Goal: Transaction & Acquisition: Purchase product/service

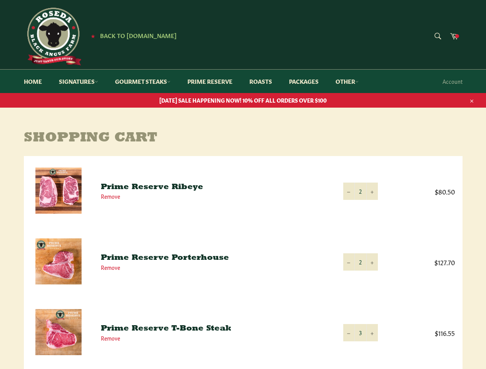
click at [471, 100] on icon "button" at bounding box center [471, 100] width 5 height 5
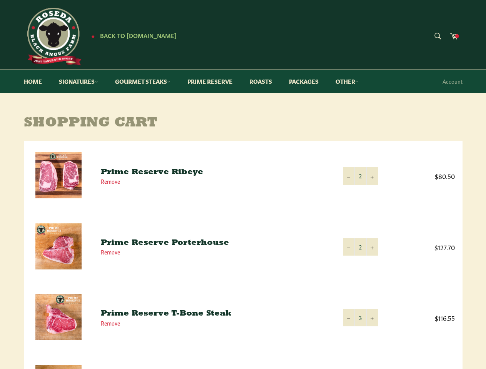
click at [360, 191] on td "Quantity 2 − +" at bounding box center [360, 176] width 50 height 71
click at [349, 191] on td "Quantity 2 − +" at bounding box center [360, 176] width 50 height 71
click at [372, 191] on td "Quantity 2 − +" at bounding box center [360, 176] width 50 height 71
click at [360, 262] on td "Quantity 2 − +" at bounding box center [360, 247] width 50 height 71
click at [349, 262] on td "Quantity 2 − +" at bounding box center [360, 247] width 50 height 71
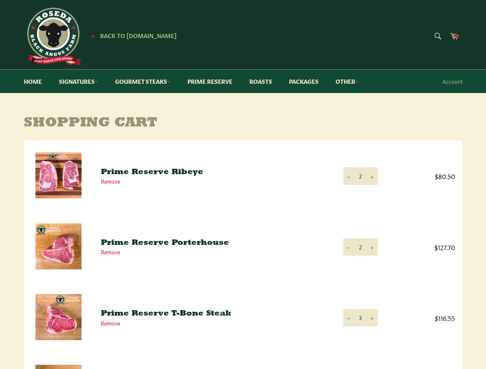
click at [372, 262] on td "Quantity 2 − +" at bounding box center [360, 247] width 50 height 71
click at [360, 333] on td "Quantity 3 − +" at bounding box center [360, 317] width 50 height 71
click at [349, 333] on td "Quantity 3 − +" at bounding box center [360, 317] width 50 height 71
click at [372, 333] on td "Quantity 3 − +" at bounding box center [360, 317] width 50 height 71
